Goal: Find specific page/section: Find specific page/section

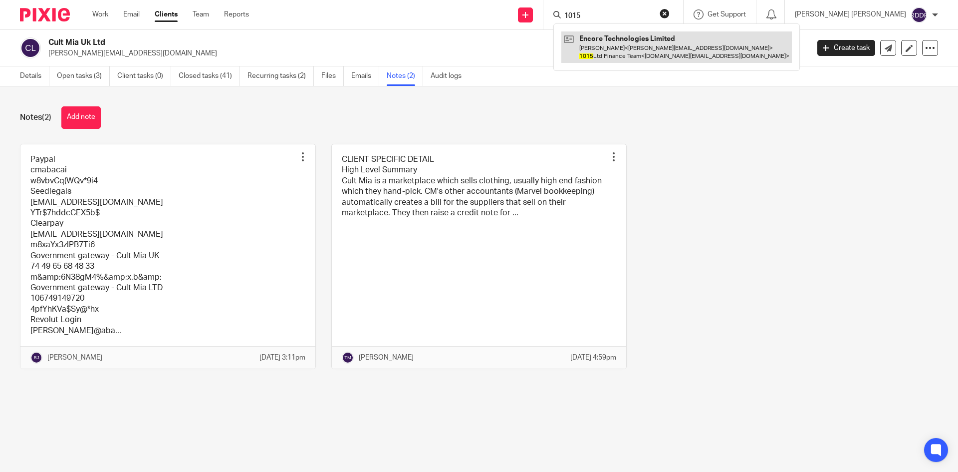
type input "1015"
click at [641, 50] on link at bounding box center [676, 46] width 231 height 31
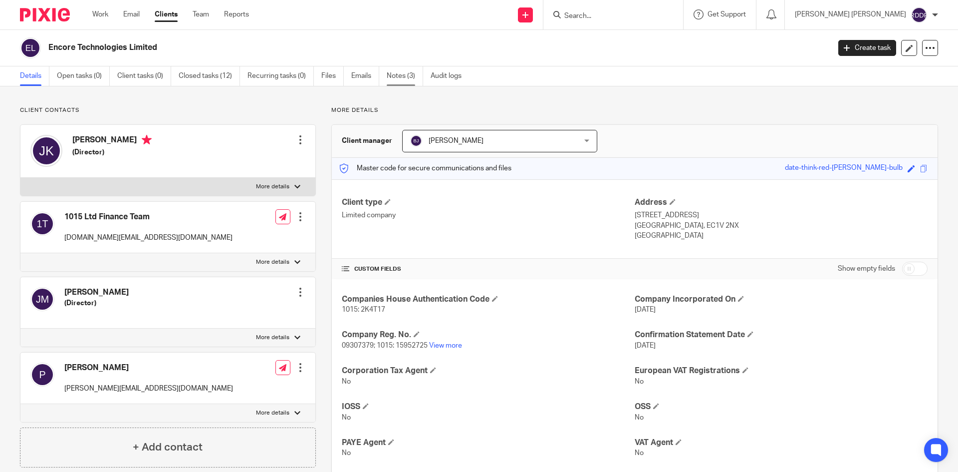
click at [413, 79] on link "Notes (3)" at bounding box center [405, 75] width 36 height 19
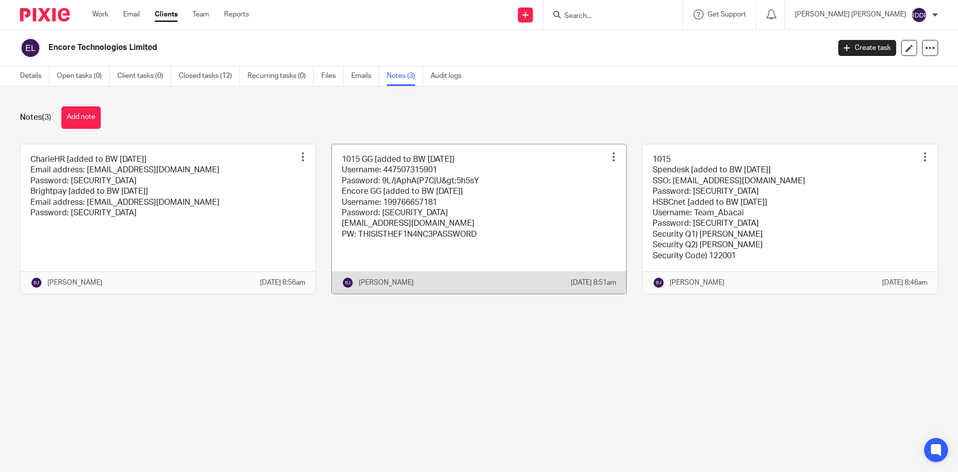
click at [481, 205] on link at bounding box center [479, 218] width 295 height 149
